Goal: Task Accomplishment & Management: Complete application form

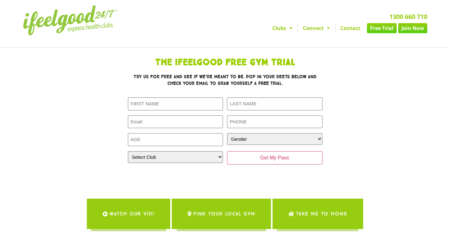
click at [95, 21] on img at bounding box center [70, 20] width 95 height 30
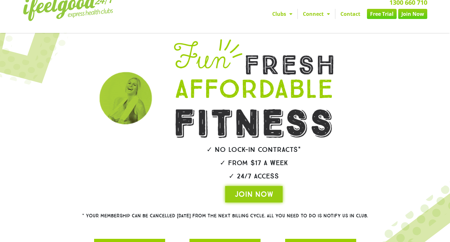
click at [256, 127] on img at bounding box center [254, 123] width 156 height 29
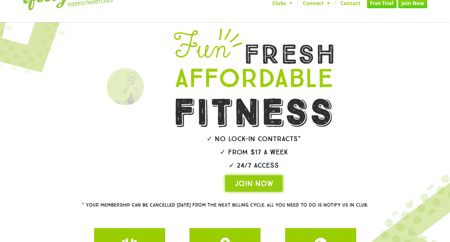
scroll to position [25, 0]
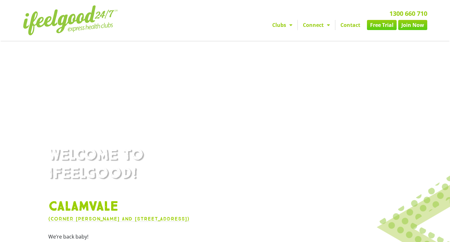
click at [320, 27] on link "Connect" at bounding box center [316, 25] width 37 height 10
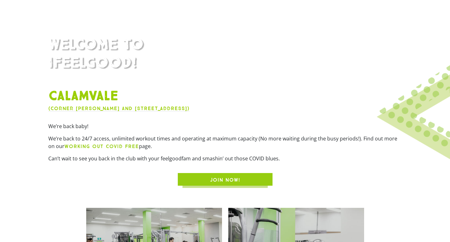
scroll to position [111, 0]
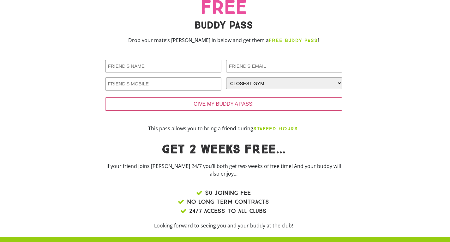
scroll to position [30, 0]
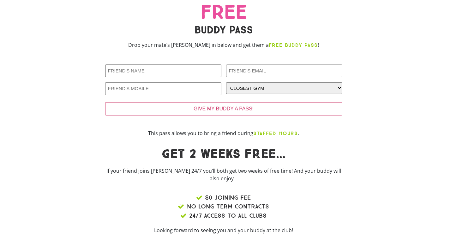
click at [162, 70] on input "Friends Name (Required)" at bounding box center [163, 70] width 116 height 13
click at [186, 72] on input "Zibin" at bounding box center [163, 70] width 116 height 13
type input "Zibin"
click at [188, 89] on input "Friends Phone (Required)" at bounding box center [163, 88] width 116 height 13
click at [183, 77] on input "Zibin" at bounding box center [163, 70] width 116 height 13
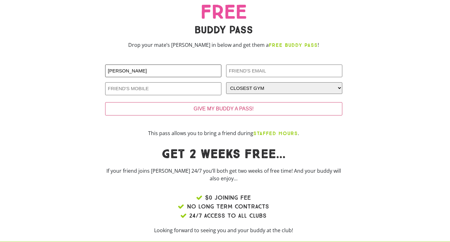
type input "Zibin Wang"
click at [255, 73] on input "Friends Email (Required)" at bounding box center [284, 70] width 116 height 13
type input "Zbw500@gmail.com"
click at [195, 83] on input "Friends Phone (Required)" at bounding box center [163, 88] width 116 height 13
type input "0"
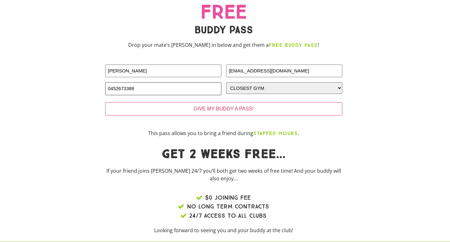
type input "0452673388"
click at [277, 93] on select "CLOSEST GYM [GEOGRAPHIC_DATA] Calamvale [GEOGRAPHIC_DATA] [GEOGRAPHIC_DATA] [GE…" at bounding box center [284, 88] width 116 height 12
select select "Calamvale"
click at [226, 82] on select "CLOSEST GYM [GEOGRAPHIC_DATA] Calamvale [GEOGRAPHIC_DATA] [GEOGRAPHIC_DATA] [GE…" at bounding box center [284, 88] width 116 height 12
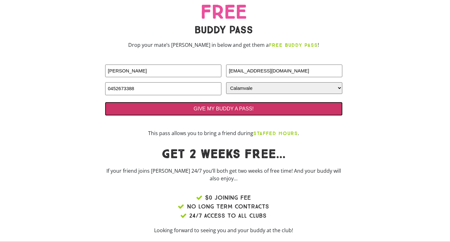
click at [308, 113] on input "GIVE MY BUDDY A PASS!" at bounding box center [223, 108] width 237 height 13
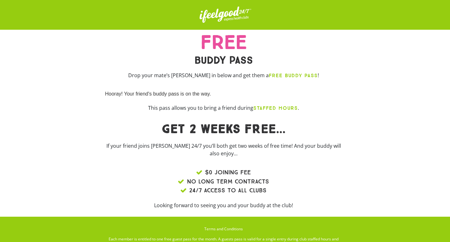
scroll to position [68, 0]
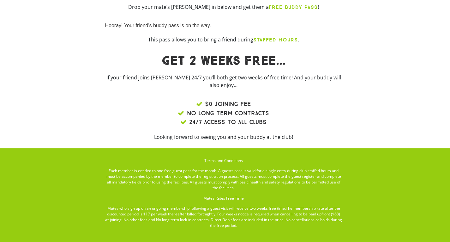
click at [314, 118] on li "24/7 ACCESS TO ALL CLUBS" at bounding box center [223, 122] width 237 height 9
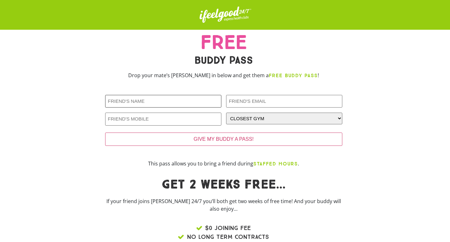
click at [195, 98] on input "Friends Name (Required)" at bounding box center [163, 101] width 116 height 13
type input "dsbsbs"
click at [258, 96] on input "Friends Email (Required)" at bounding box center [284, 101] width 116 height 13
type input "[EMAIL_ADDRESS][DOMAIN_NAME]"
click at [188, 120] on input "Friends Phone (Required)" at bounding box center [163, 119] width 116 height 13
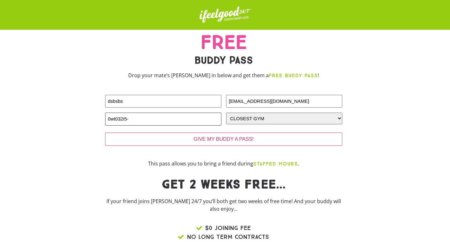
type input "0wt032i5"
type input "9012i4019i40"
type input "098209184012"
click at [236, 122] on select "CLOSEST GYM Alexandra Hills Calamvale Coopers Plains Middle Park Oxenford Oxley…" at bounding box center [284, 119] width 116 height 12
select select "Calamvale"
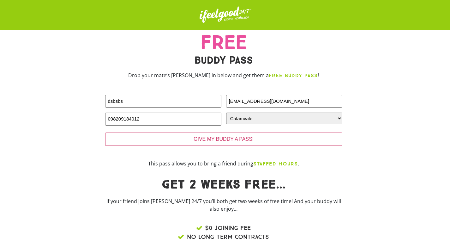
click at [226, 113] on select "CLOSEST GYM Alexandra Hills Calamvale Coopers Plains Middle Park Oxenford Oxley…" at bounding box center [284, 119] width 116 height 12
click at [247, 148] on div "GIVE MY BUDDY A PASS!" at bounding box center [223, 140] width 237 height 26
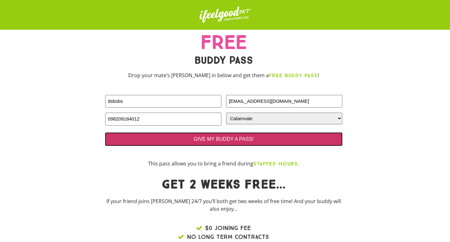
click at [233, 140] on input "GIVE MY BUDDY A PASS!" at bounding box center [223, 138] width 237 height 13
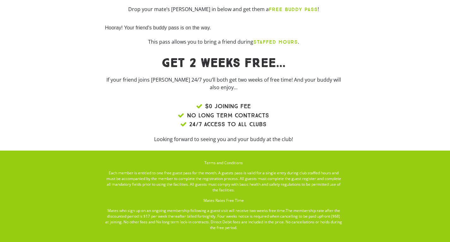
scroll to position [68, 0]
